Goal: Book appointment/travel/reservation

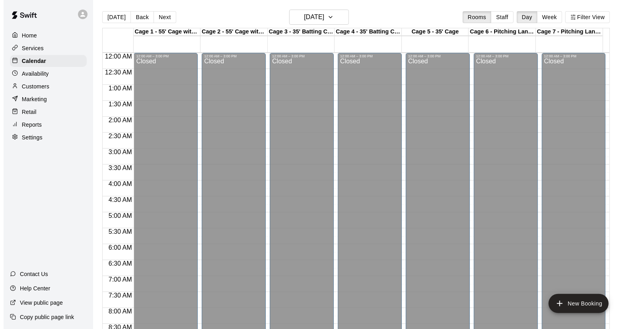
scroll to position [454, 0]
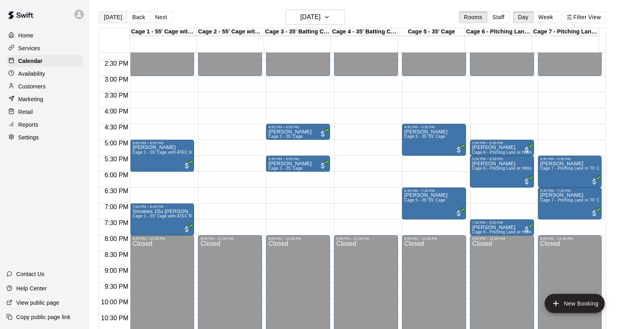
click at [116, 16] on button "[DATE]" at bounding box center [113, 17] width 29 height 12
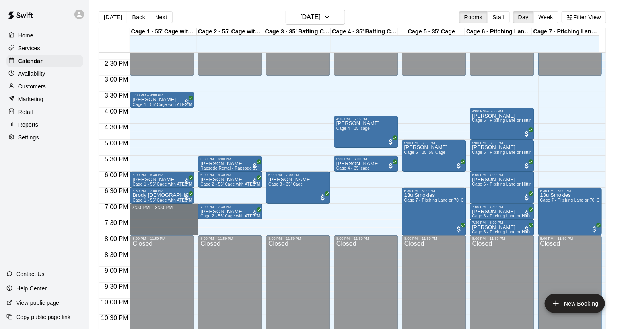
drag, startPoint x: 164, startPoint y: 205, endPoint x: 164, endPoint y: 231, distance: 25.5
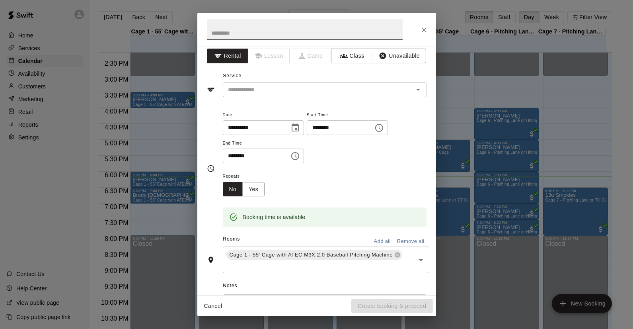
scroll to position [0, 0]
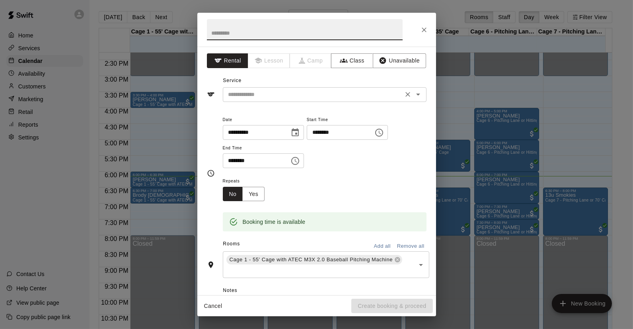
click at [291, 91] on input "text" at bounding box center [312, 94] width 175 height 10
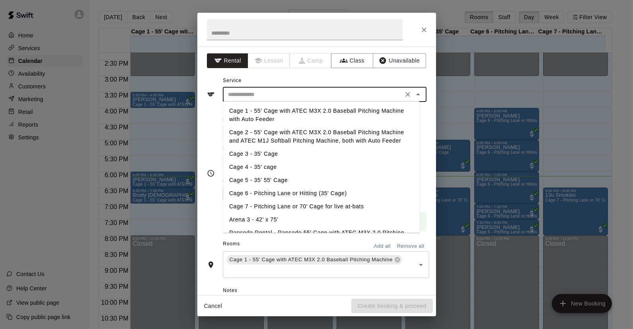
click at [270, 119] on li "Cage 1 - 55' Cage with ATEC M3X 2.0 Baseball Pitching Machine with Auto Feeder" at bounding box center [321, 114] width 197 height 21
type input "**********"
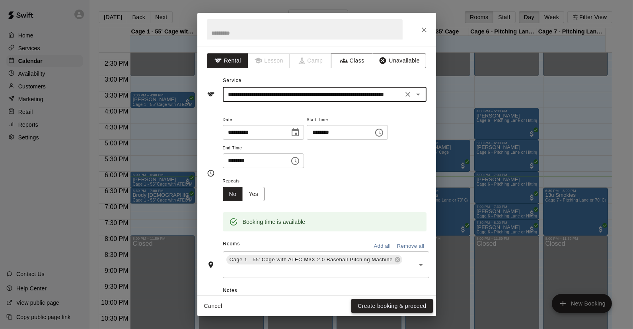
click at [394, 305] on button "Create booking & proceed" at bounding box center [391, 305] width 81 height 15
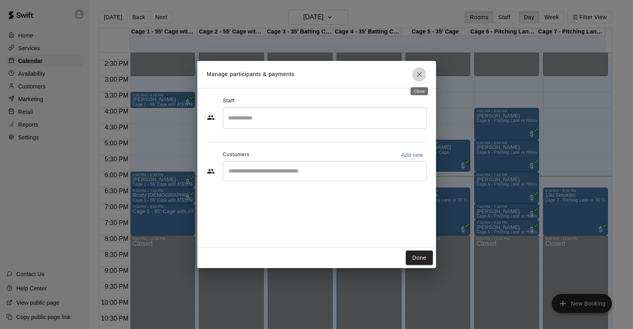
drag, startPoint x: 422, startPoint y: 75, endPoint x: 402, endPoint y: 84, distance: 21.9
click at [422, 75] on icon "Close" at bounding box center [419, 74] width 8 height 8
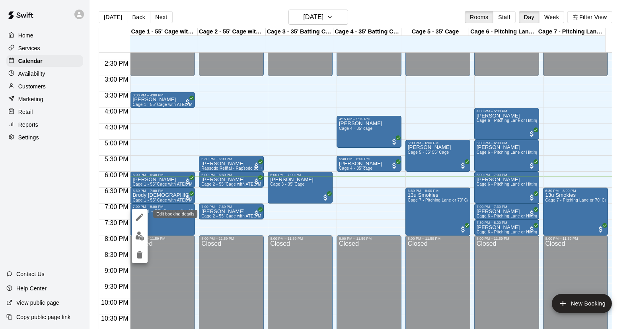
click at [137, 218] on icon "edit" at bounding box center [140, 217] width 10 height 10
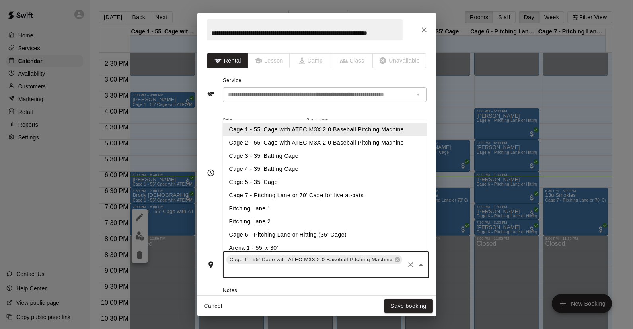
drag, startPoint x: 391, startPoint y: 271, endPoint x: 381, endPoint y: 271, distance: 9.6
click at [390, 271] on input "text" at bounding box center [314, 270] width 179 height 10
click at [253, 168] on li "Cage 4 - 35' Batting Cage" at bounding box center [325, 168] width 204 height 13
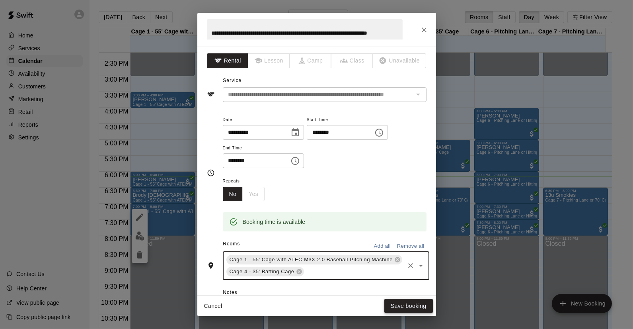
click at [406, 303] on button "Save booking" at bounding box center [408, 305] width 49 height 15
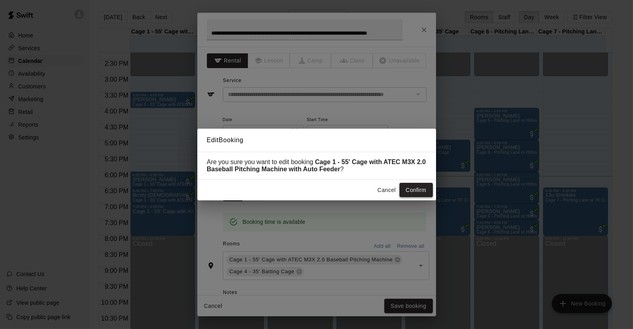
click at [412, 189] on button "Confirm" at bounding box center [415, 190] width 33 height 15
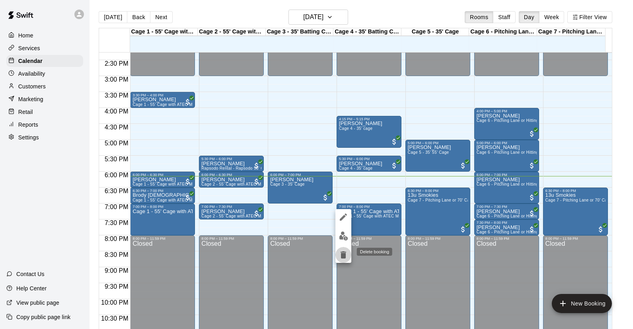
click at [338, 256] on button "delete" at bounding box center [343, 255] width 16 height 16
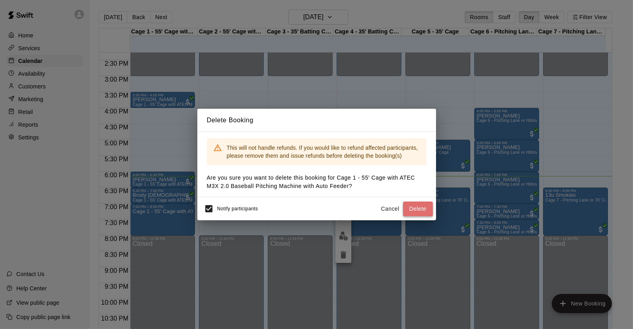
click at [420, 208] on button "Delete" at bounding box center [418, 208] width 30 height 15
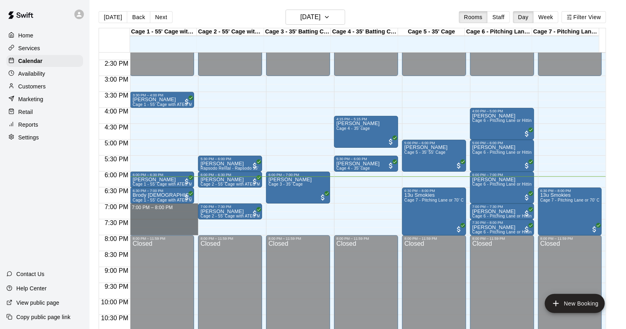
drag, startPoint x: 169, startPoint y: 206, endPoint x: 173, endPoint y: 229, distance: 23.0
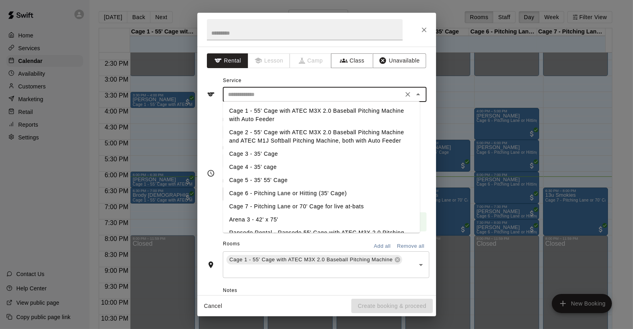
click at [279, 96] on input "text" at bounding box center [312, 94] width 175 height 10
click at [255, 120] on li "Cage 1 - 55' Cage with ATEC M3X 2.0 Baseball Pitching Machine with Auto Feeder" at bounding box center [321, 114] width 197 height 21
type input "**********"
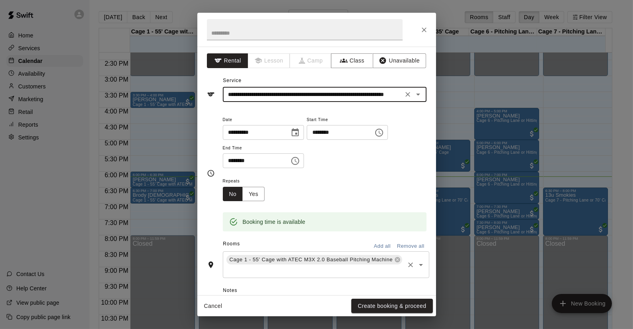
click at [313, 268] on input "text" at bounding box center [314, 270] width 179 height 10
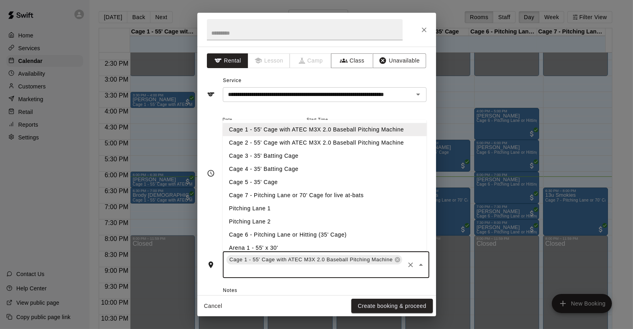
click at [251, 171] on li "Cage 4 - 35' Batting Cage" at bounding box center [325, 168] width 204 height 13
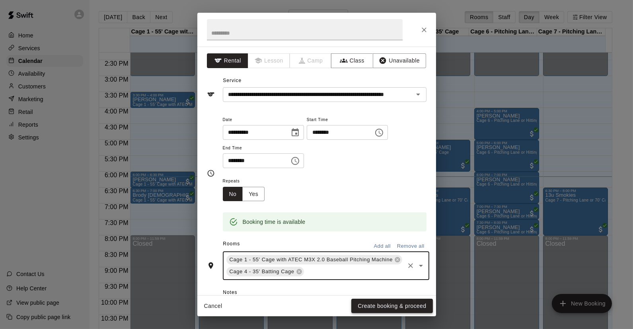
click at [392, 309] on button "Create booking & proceed" at bounding box center [391, 305] width 81 height 15
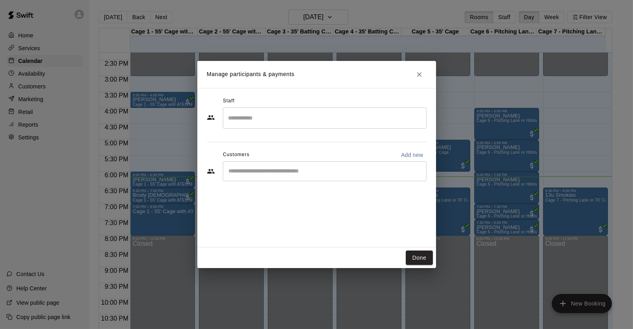
click at [307, 170] on input "Start typing to search customers..." at bounding box center [324, 171] width 196 height 8
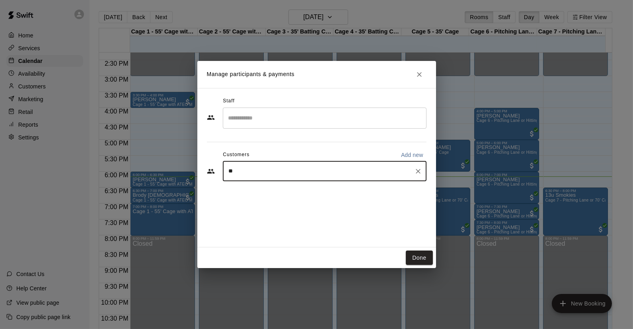
type input "***"
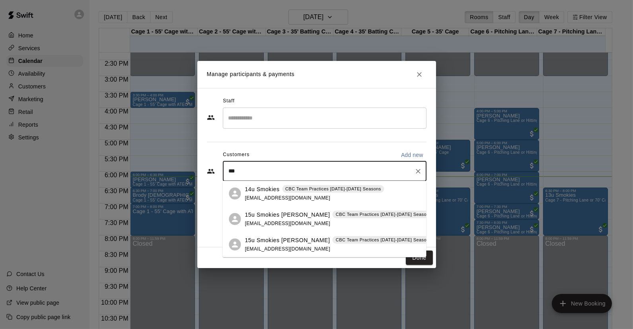
click at [262, 217] on p "15u Smokies [PERSON_NAME]" at bounding box center [287, 214] width 85 height 8
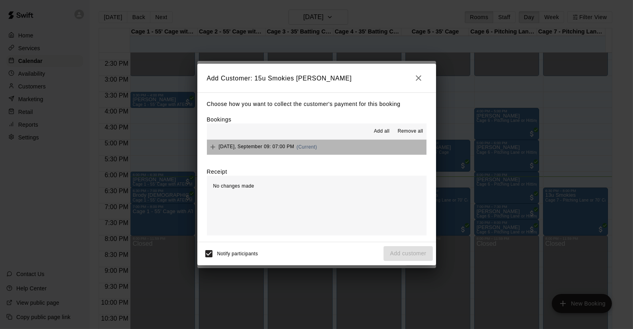
click at [344, 152] on button "[DATE], September 09: 07:00 PM (Current)" at bounding box center [317, 147] width 220 height 15
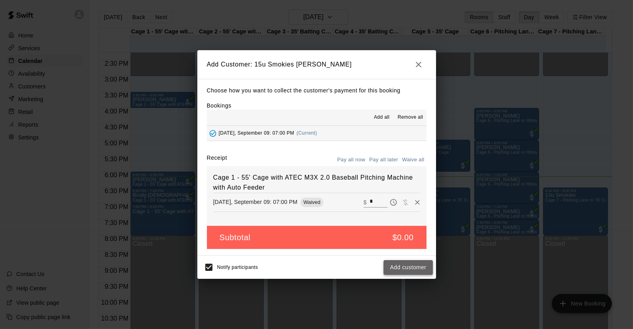
click at [404, 266] on button "Add customer" at bounding box center [407, 267] width 49 height 15
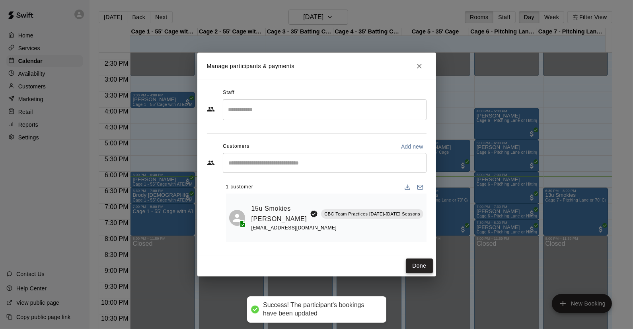
click at [415, 264] on button "Done" at bounding box center [419, 265] width 27 height 15
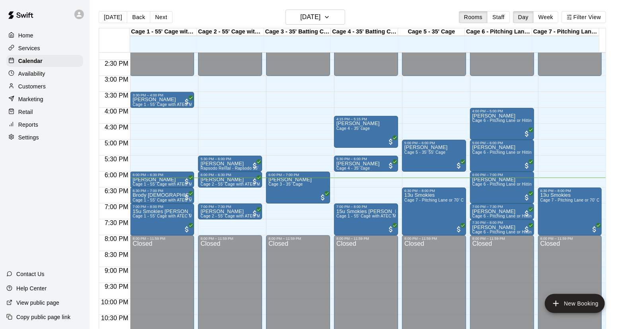
click at [37, 89] on p "Customers" at bounding box center [31, 86] width 27 height 8
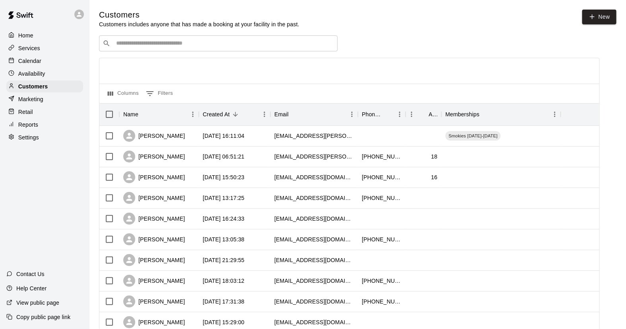
click at [146, 46] on input "Search customers by name or email" at bounding box center [224, 43] width 220 height 8
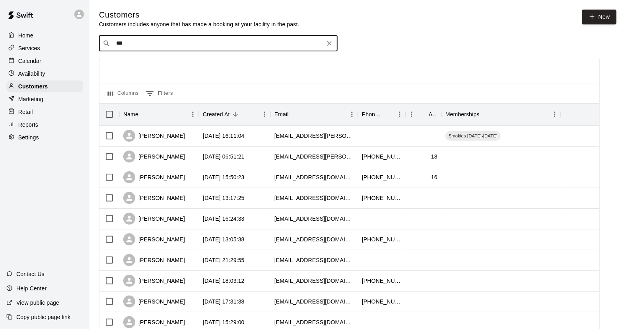
type input "****"
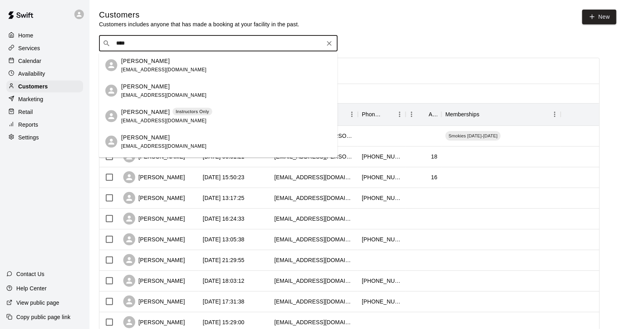
click at [150, 117] on span "[EMAIL_ADDRESS][DOMAIN_NAME]" at bounding box center [164, 120] width 86 height 6
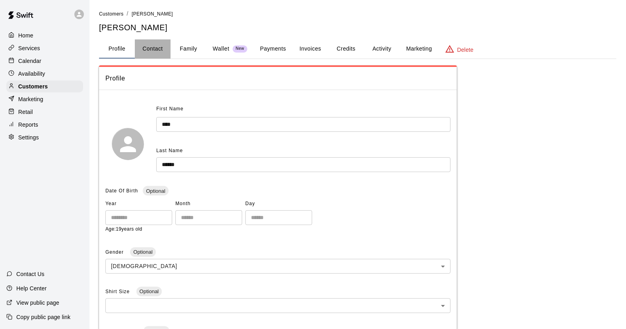
click at [158, 49] on button "Contact" at bounding box center [153, 48] width 36 height 19
select select "**"
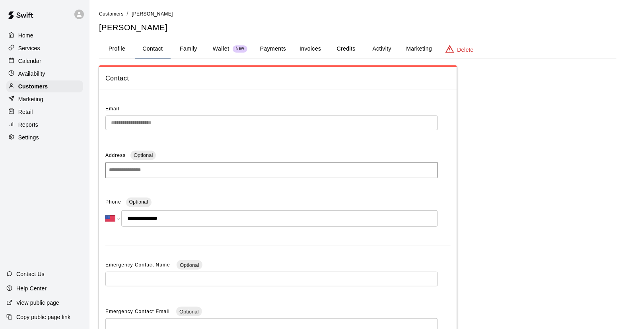
click at [33, 64] on p "Calendar" at bounding box center [29, 61] width 23 height 8
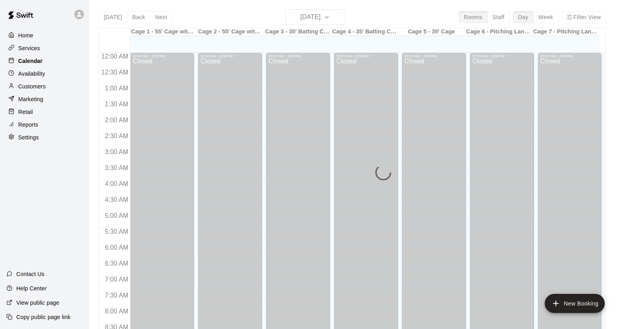
scroll to position [454, 0]
